Goal: Task Accomplishment & Management: Manage account settings

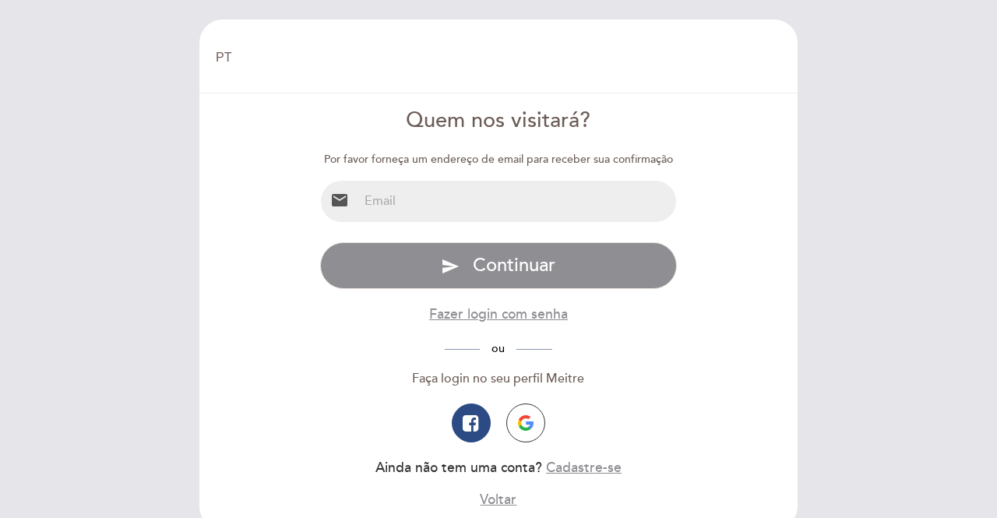
select select "pt"
click at [425, 207] on input "email" at bounding box center [517, 201] width 319 height 41
type input "[EMAIL_ADDRESS][DOMAIN_NAME]"
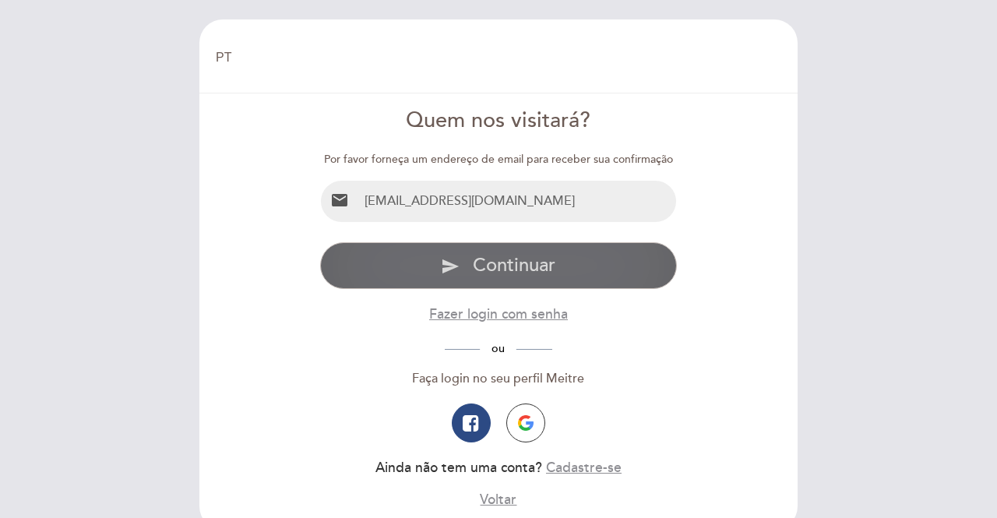
click at [512, 260] on span "Continuar" at bounding box center [514, 265] width 83 height 23
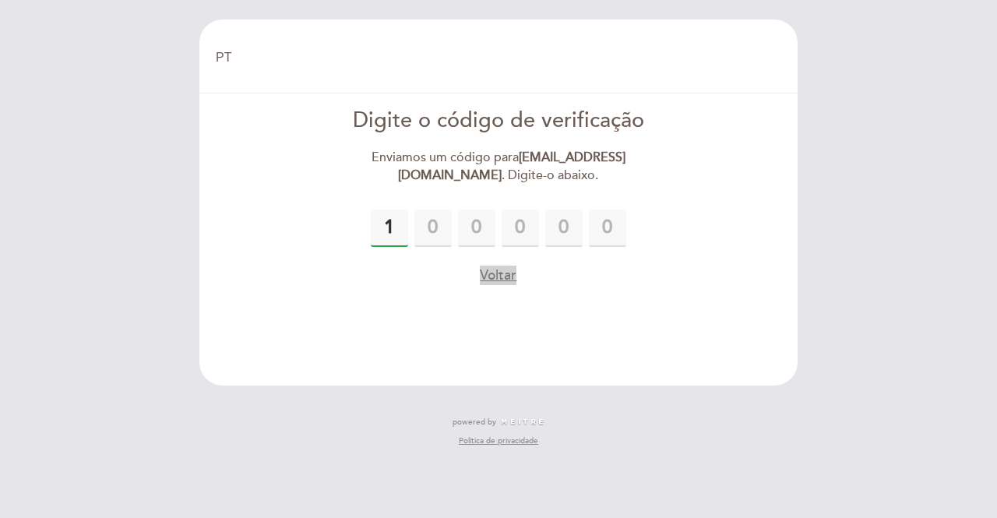
type input "1"
type input "9"
type input "7"
type input "1"
type input "9"
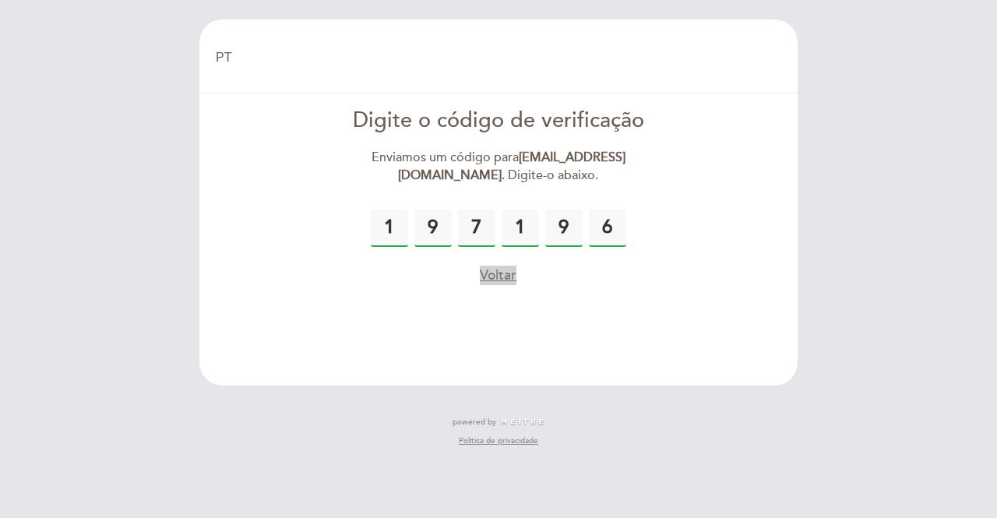
type input "6"
